Goal: Find specific page/section: Find specific page/section

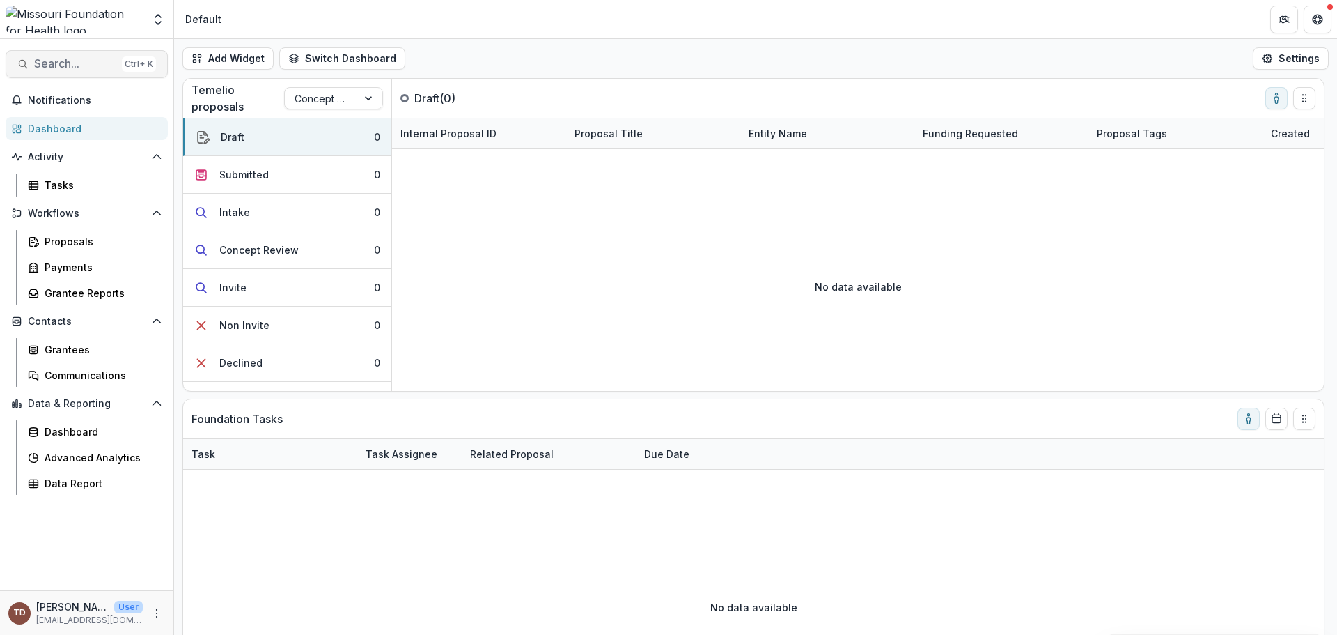
click at [79, 59] on span "Search..." at bounding box center [75, 63] width 82 height 13
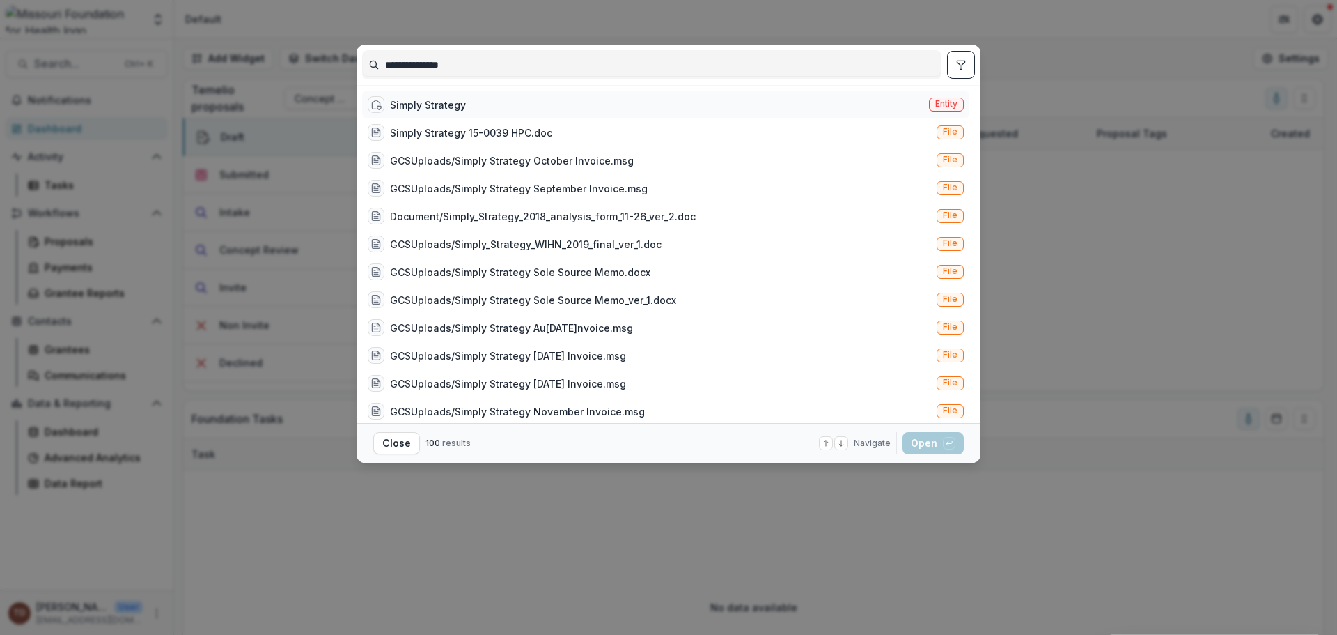
type input "**********"
click at [444, 107] on div "Simply Strategy" at bounding box center [428, 105] width 76 height 15
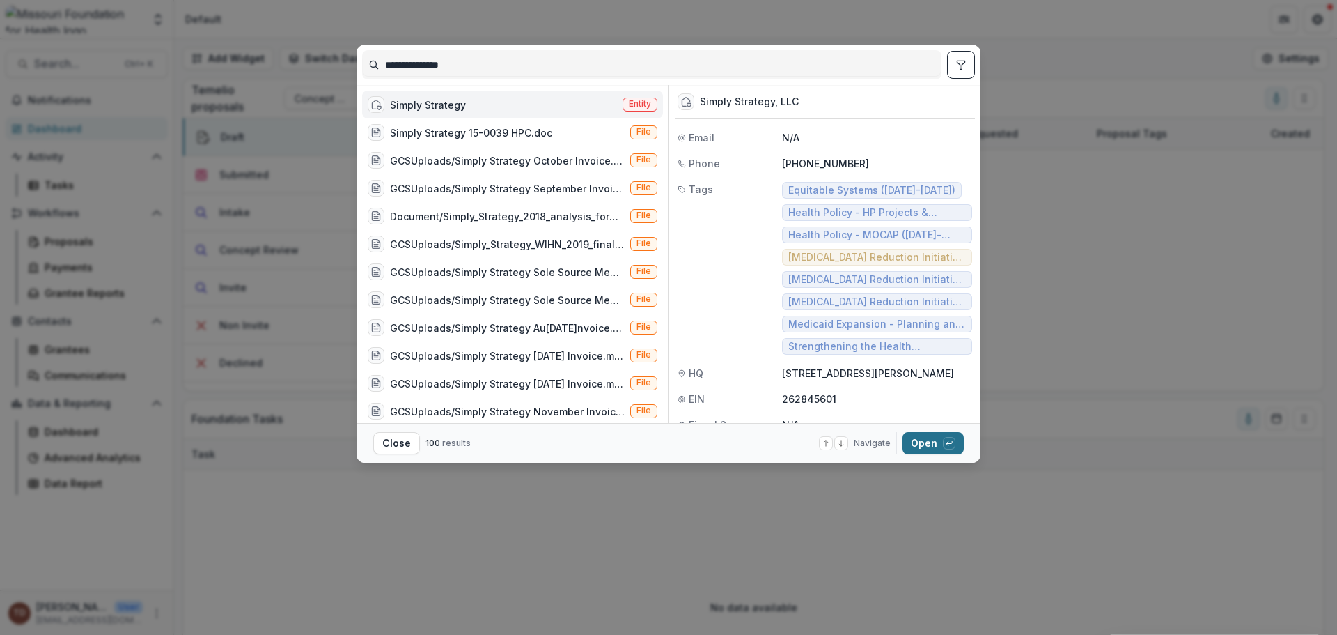
click at [926, 446] on button "Open with enter key" at bounding box center [933, 443] width 61 height 22
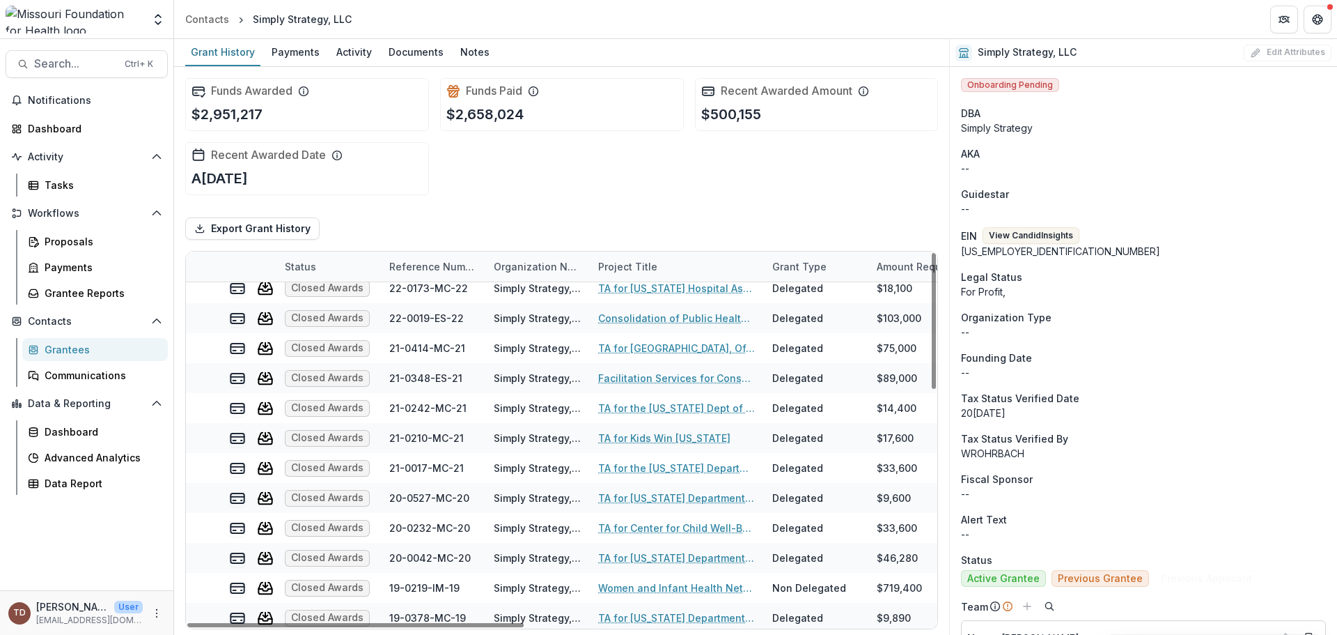
scroll to position [224, 0]
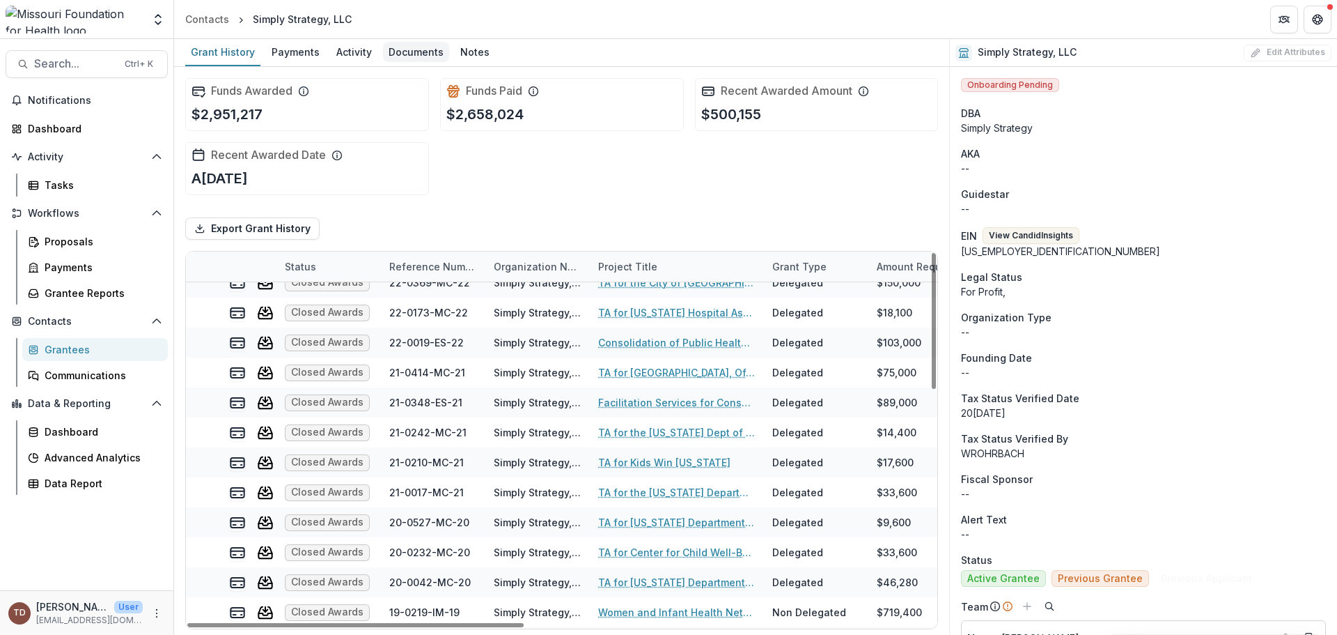
click at [410, 47] on div "Documents" at bounding box center [416, 52] width 66 height 20
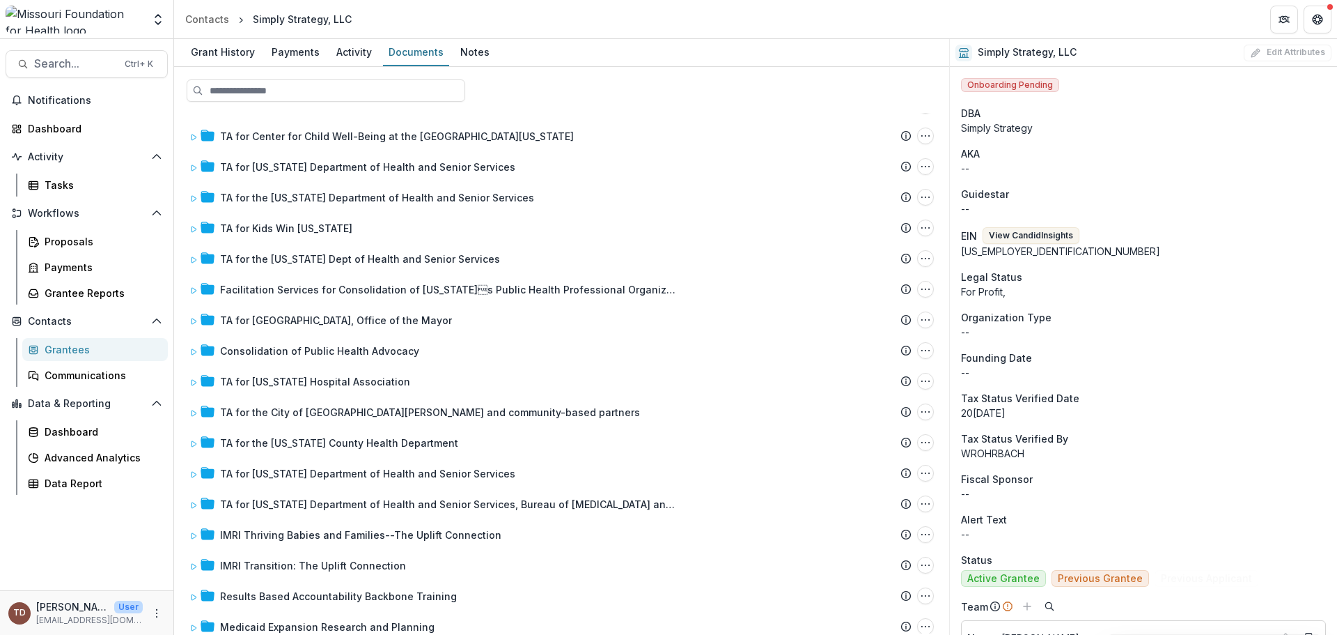
scroll to position [505, 0]
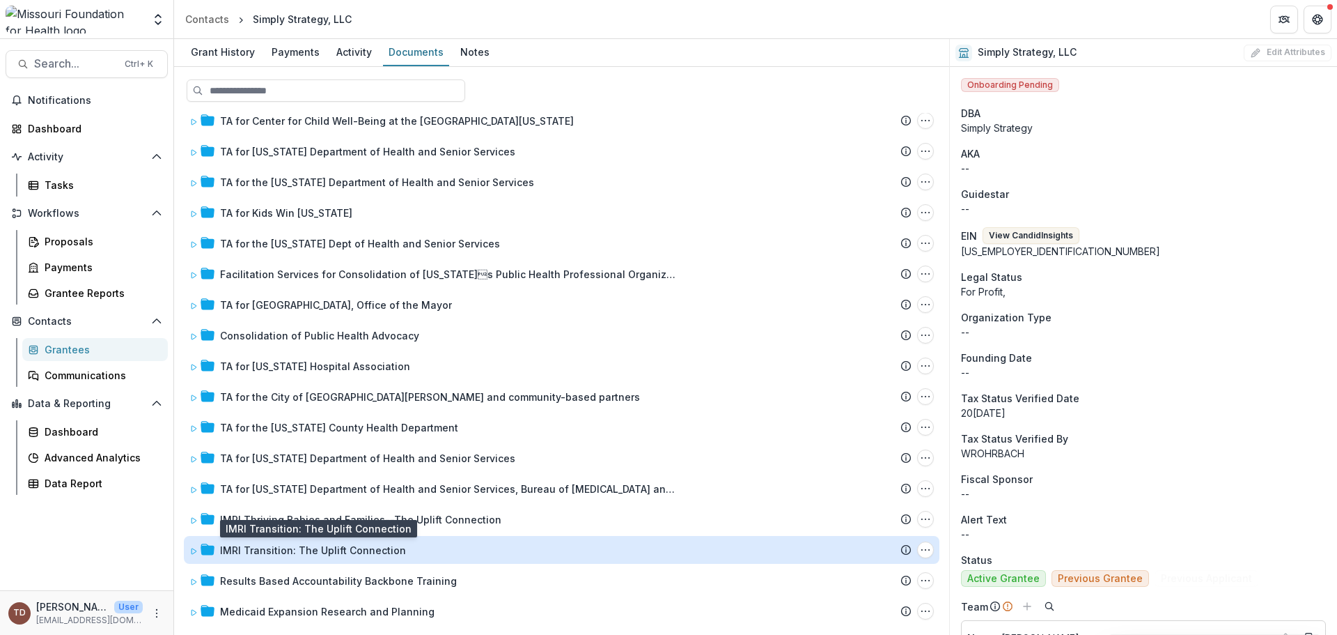
click at [305, 552] on div "IMRI Transition: The Uplift Connection" at bounding box center [313, 550] width 186 height 15
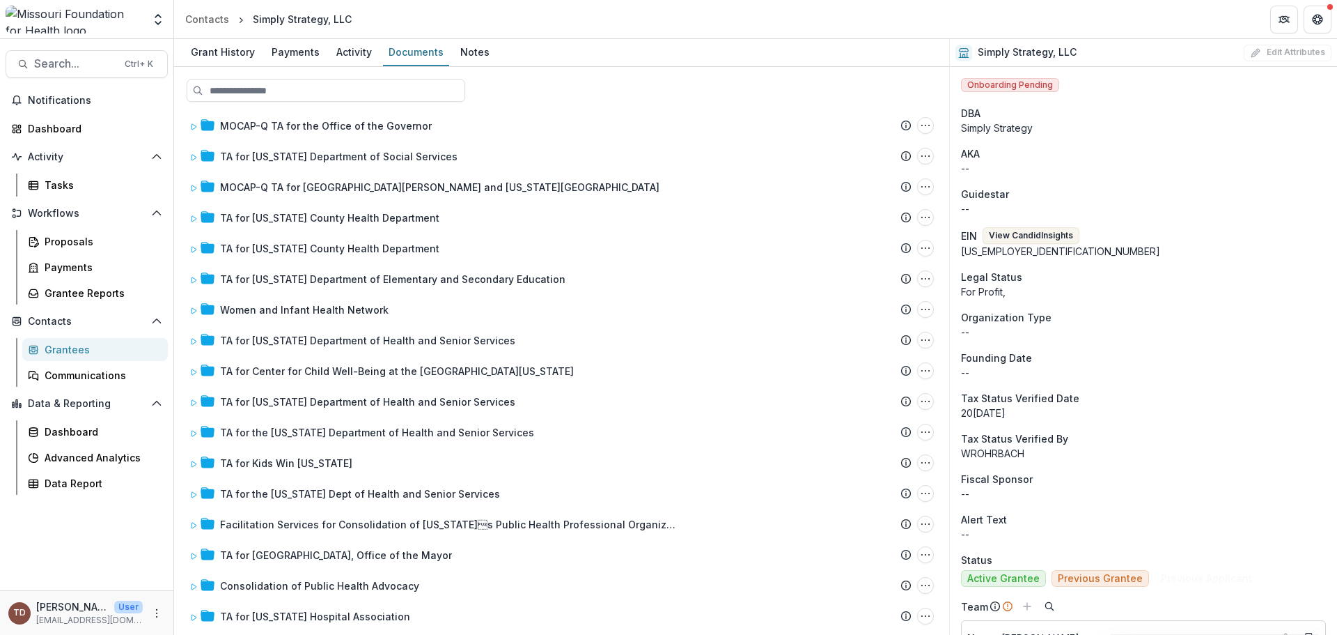
scroll to position [91, 0]
